Goal: Information Seeking & Learning: Find specific fact

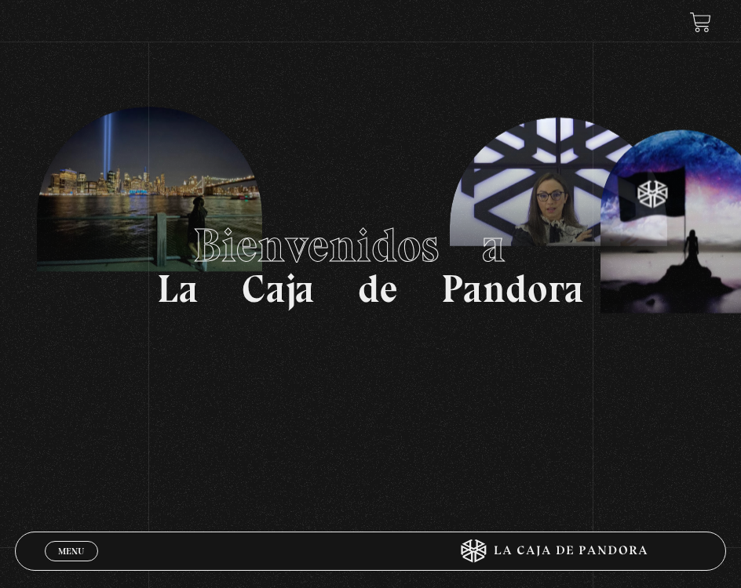
click at [60, 558] on link "Menu Cerrar" at bounding box center [71, 551] width 53 height 20
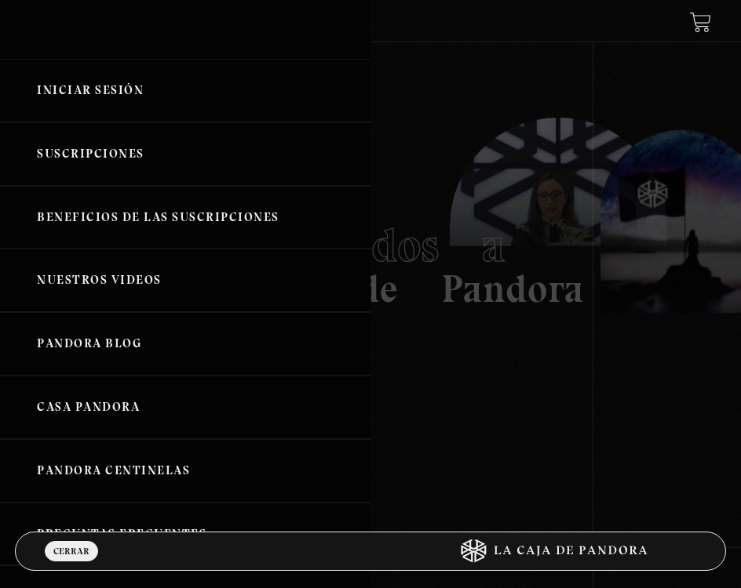
click at [94, 96] on link "Iniciar Sesión" at bounding box center [185, 91] width 370 height 64
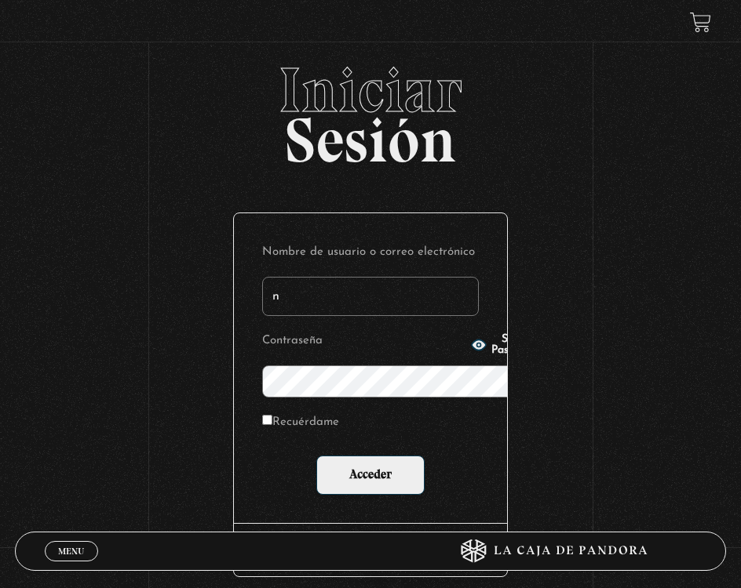
type input "nahiaflores2@hotmail.com"
click at [316, 456] on input "Acceder" at bounding box center [370, 475] width 108 height 39
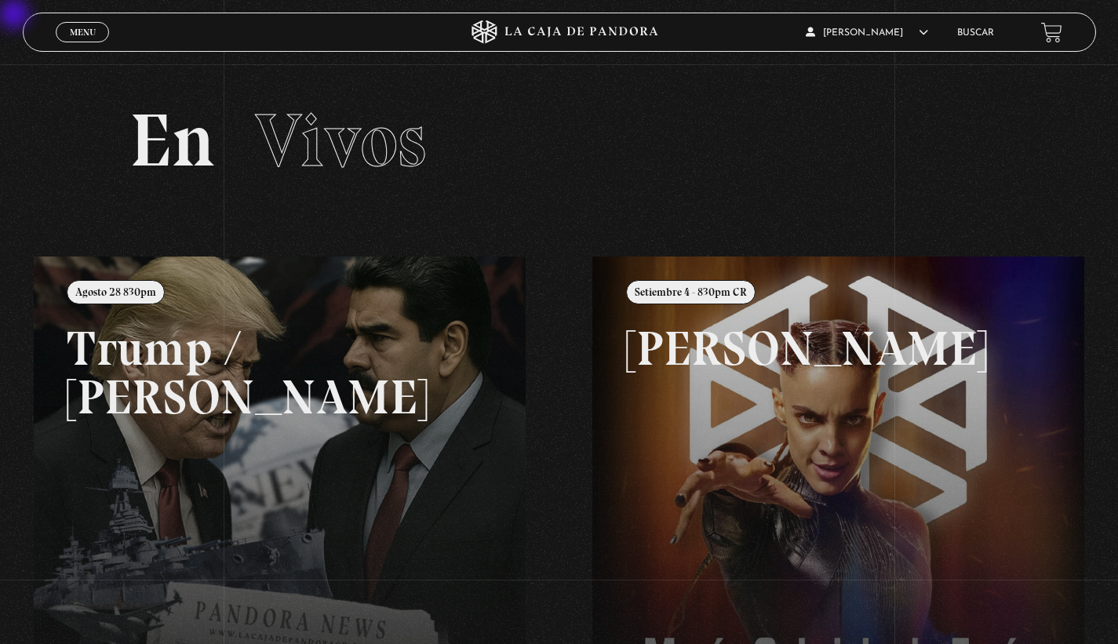
click at [78, 42] on link "Menu Cerrar" at bounding box center [82, 32] width 53 height 20
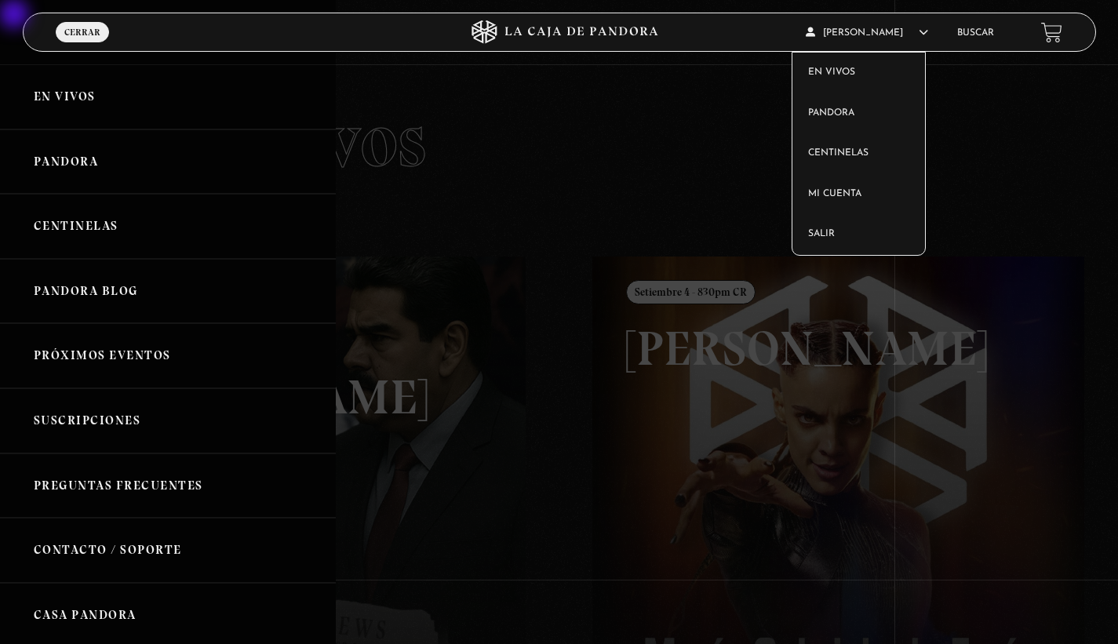
click at [740, 33] on icon at bounding box center [923, 31] width 9 height 9
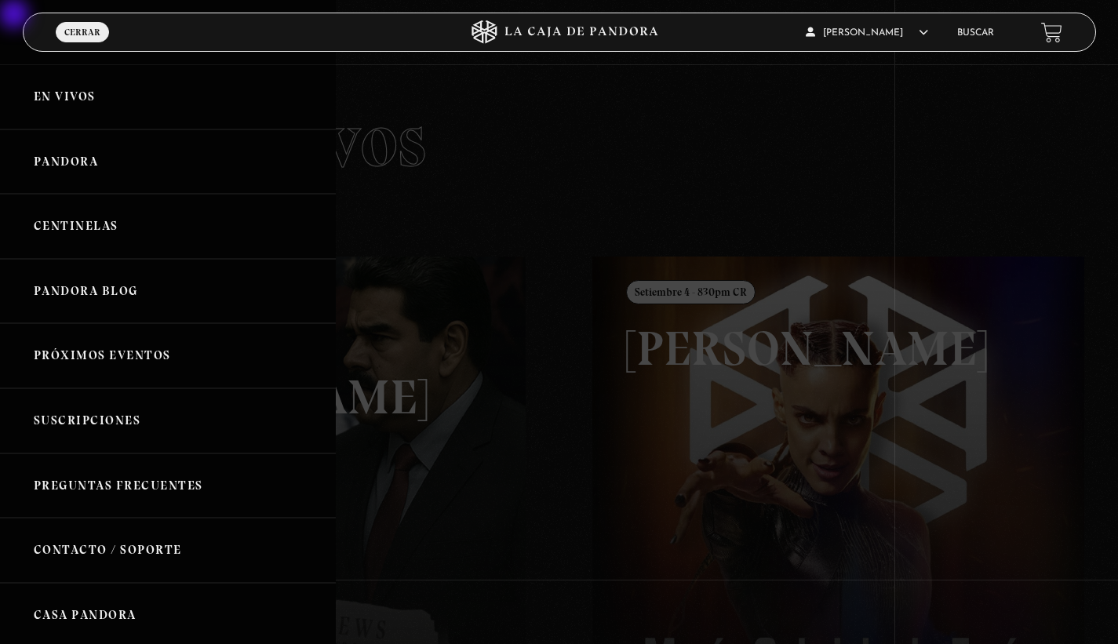
click at [740, 31] on link "Buscar" at bounding box center [975, 32] width 37 height 9
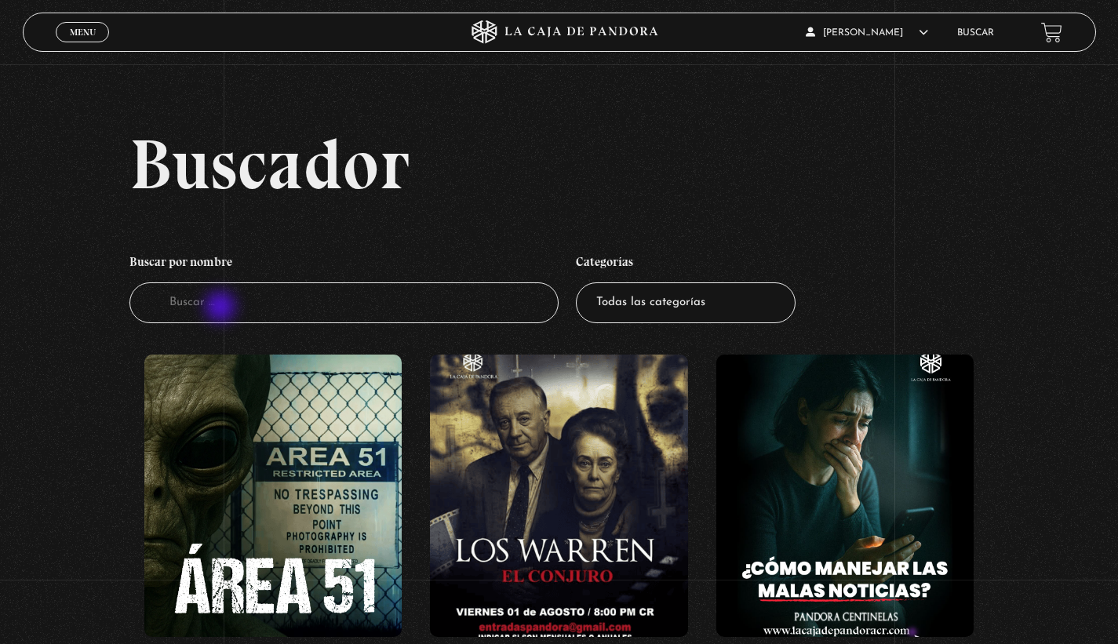
click at [222, 308] on input "Buscador" at bounding box center [343, 303] width 429 height 42
type input "diana"
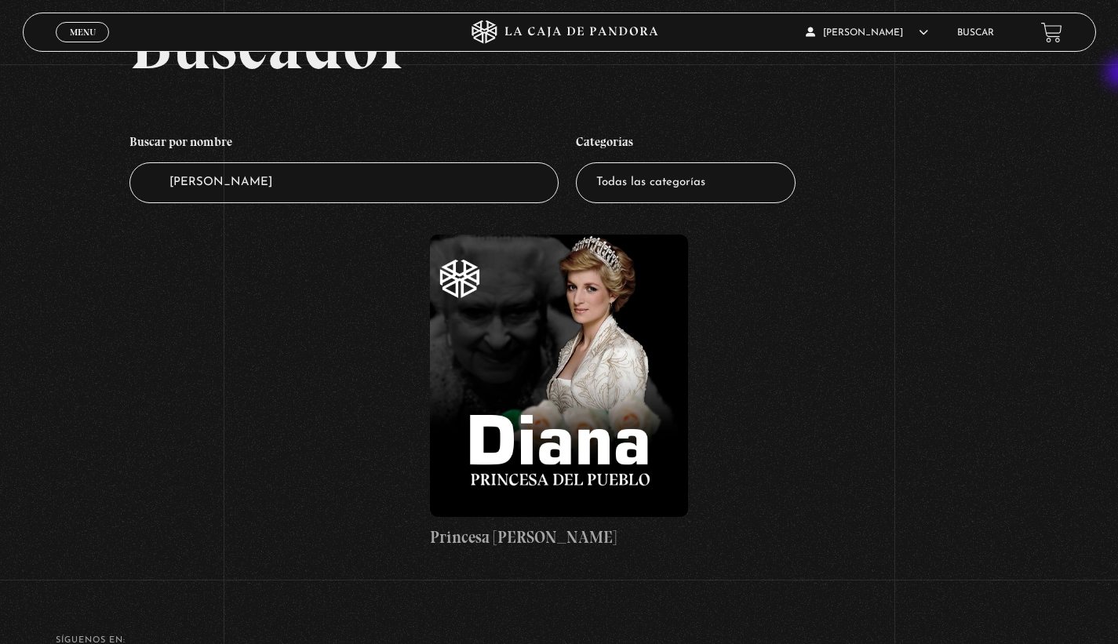
scroll to position [71, 0]
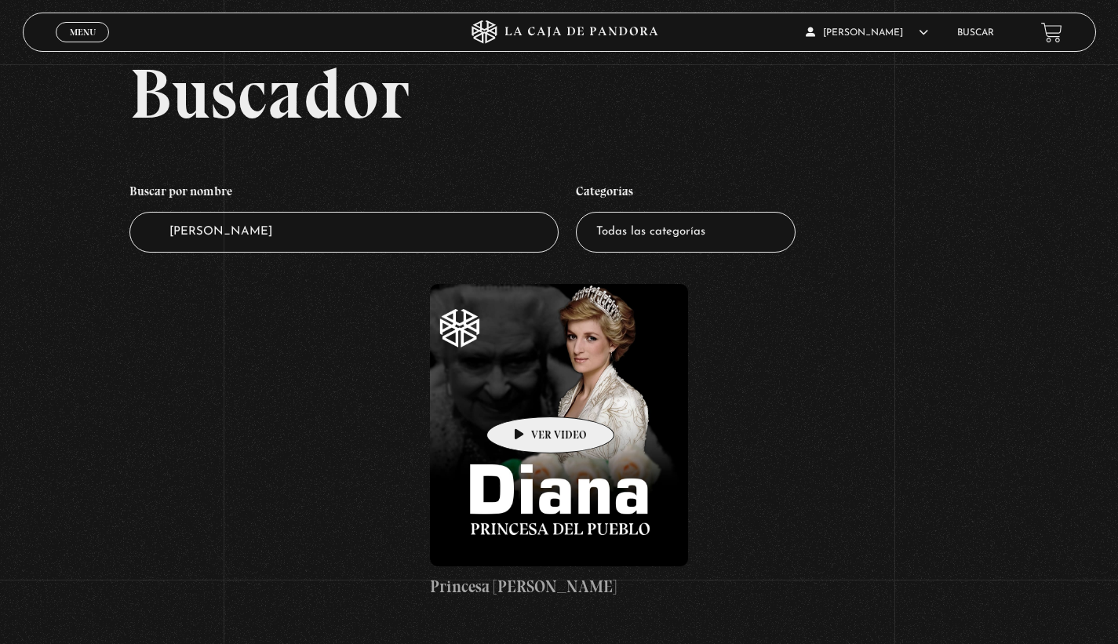
click at [526, 393] on figure at bounding box center [558, 425] width 257 height 282
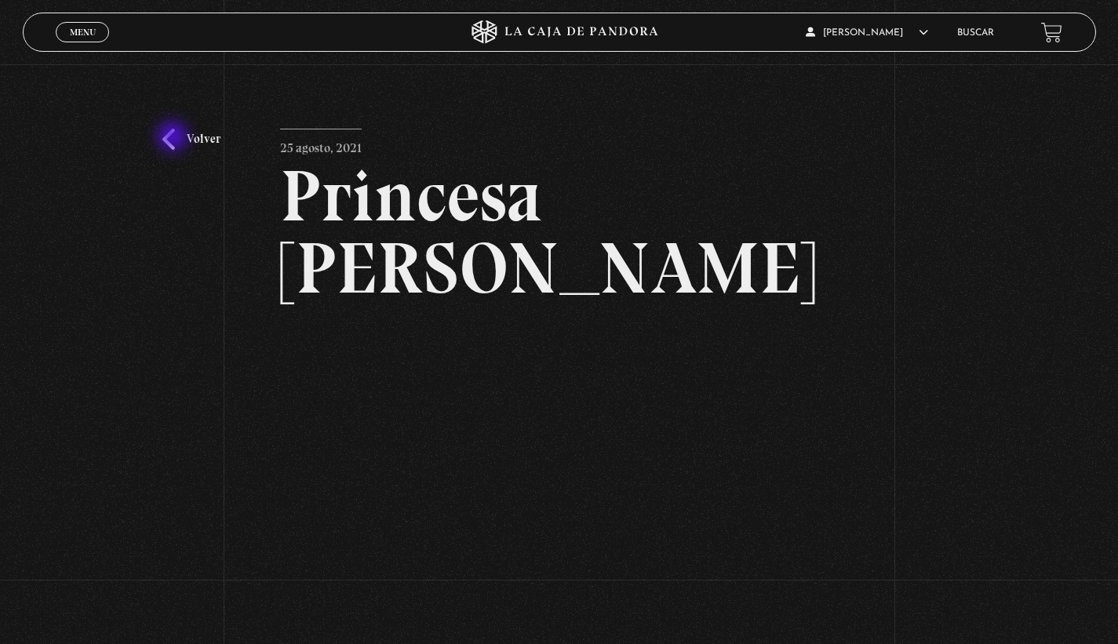
click at [174, 138] on link "Volver" at bounding box center [191, 139] width 58 height 21
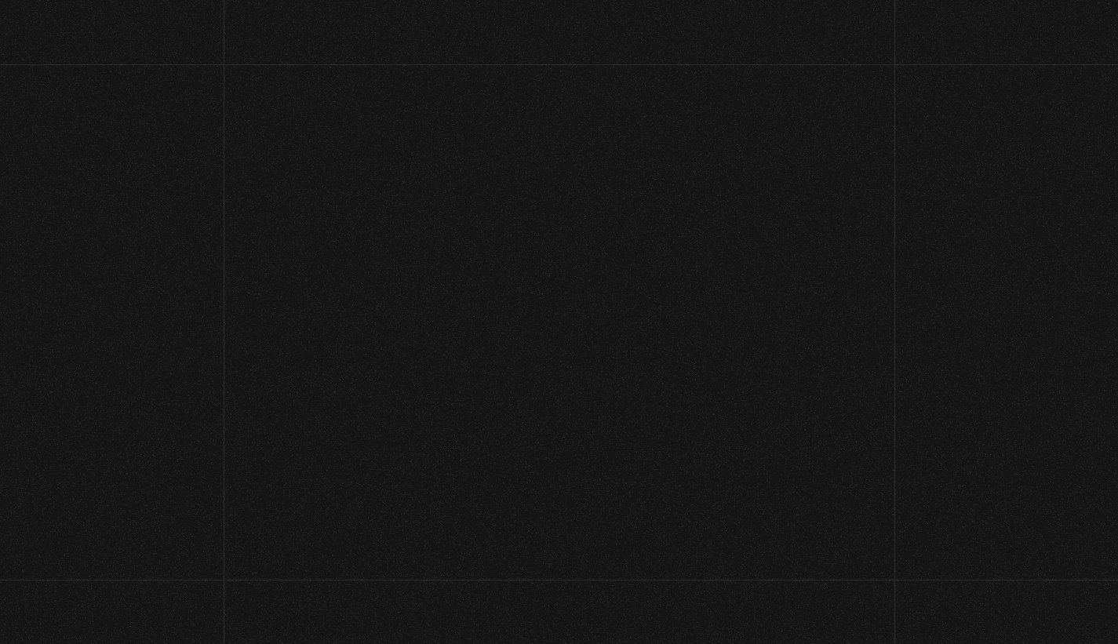
scroll to position [71, 0]
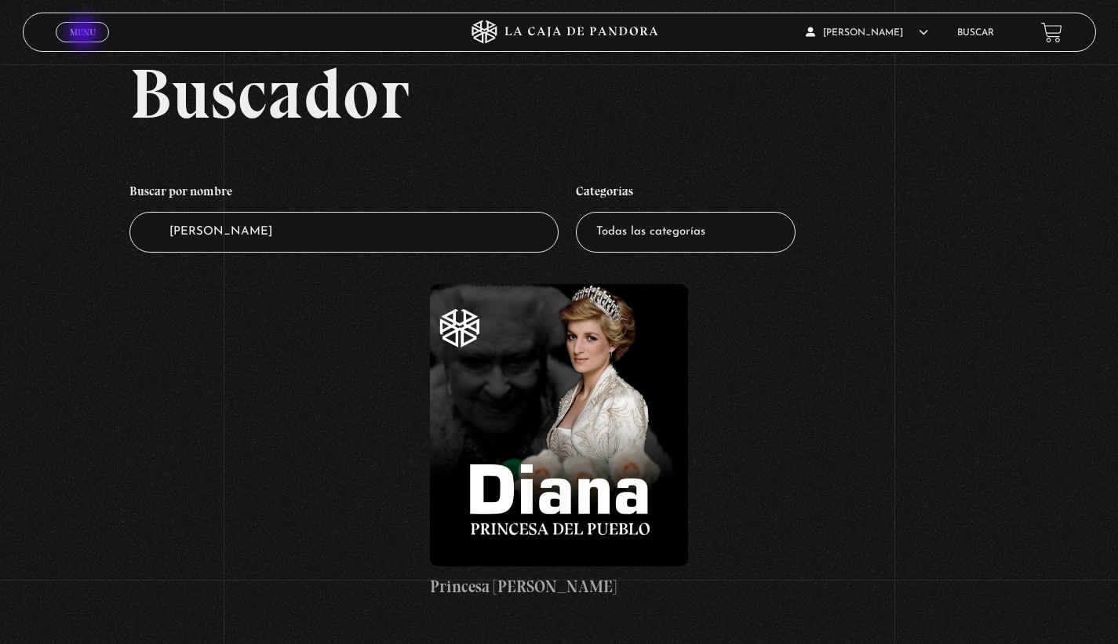
click at [86, 35] on span "Menu" at bounding box center [83, 31] width 26 height 9
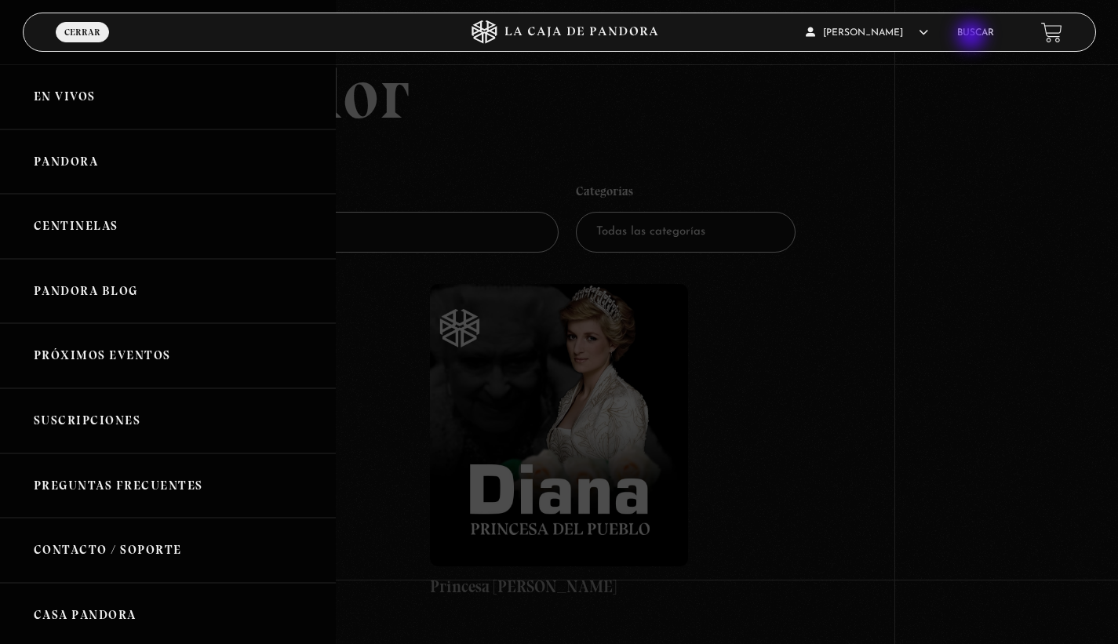
click at [973, 37] on link "Buscar" at bounding box center [975, 32] width 37 height 9
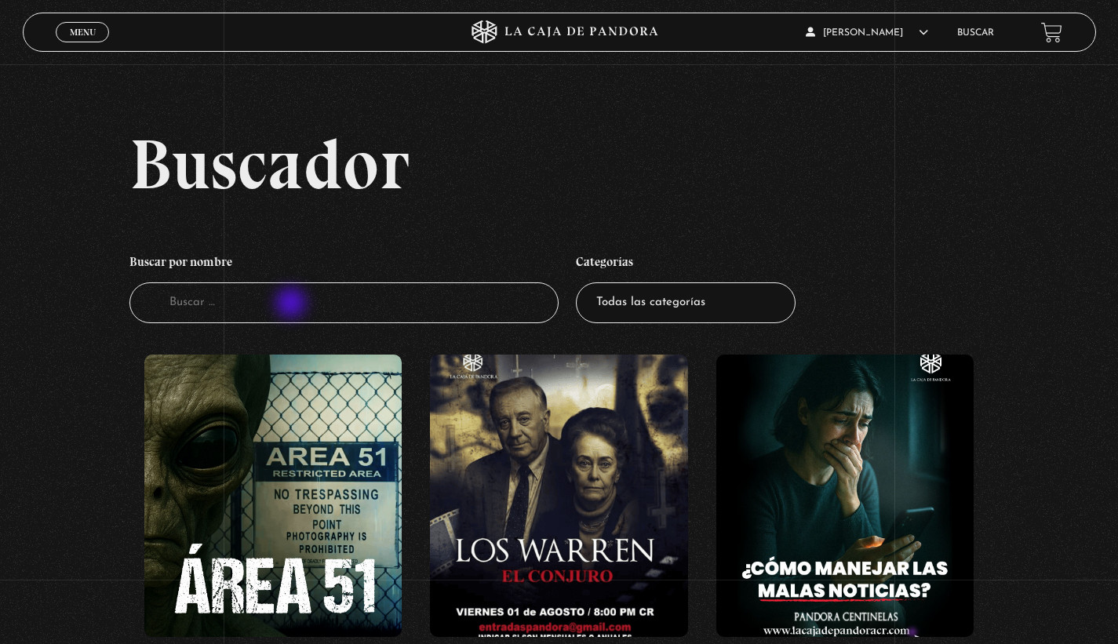
click at [293, 304] on input "Buscador" at bounding box center [343, 303] width 429 height 42
type input "rituales"
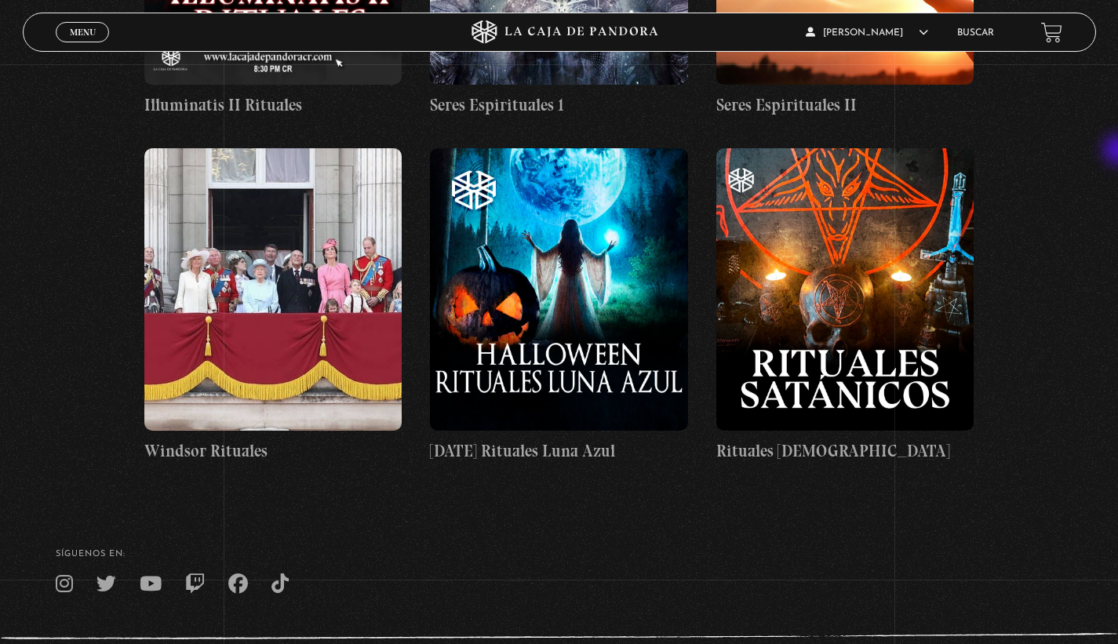
scroll to position [897, 0]
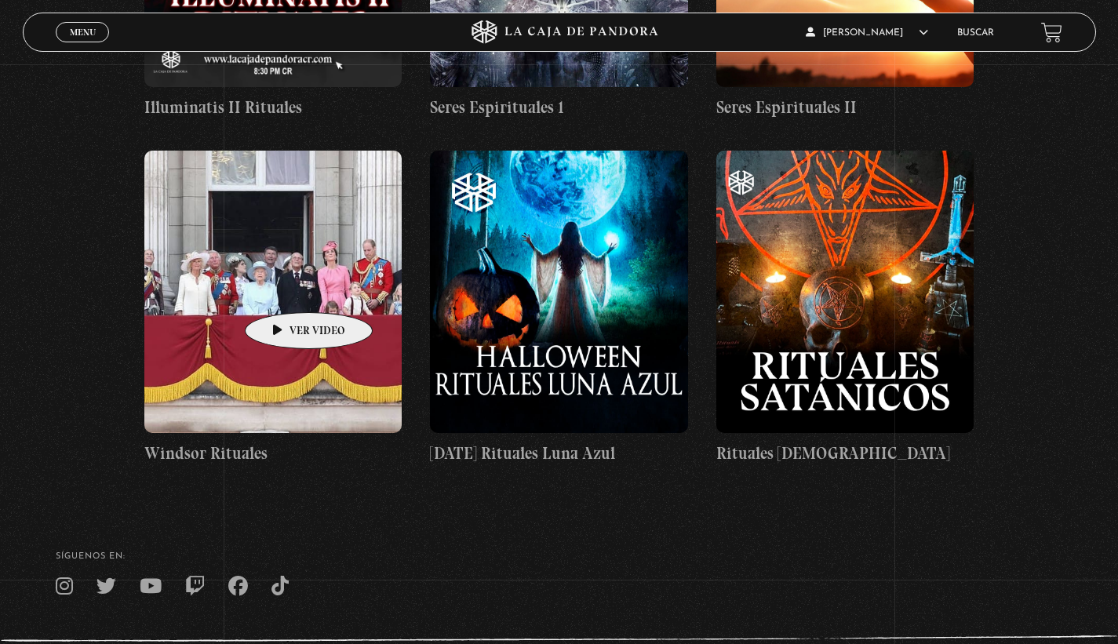
click at [284, 289] on figure at bounding box center [272, 292] width 257 height 282
